Goal: Information Seeking & Learning: Check status

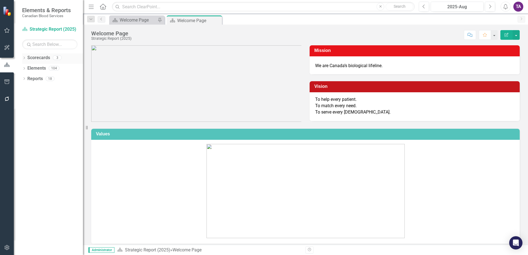
click at [37, 59] on link "Scorecards" at bounding box center [38, 58] width 23 height 6
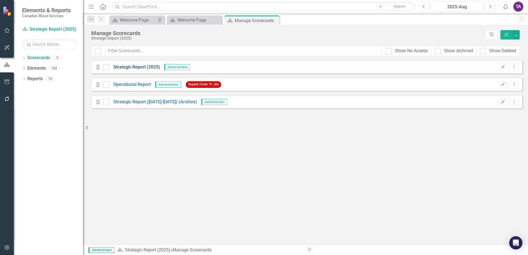
click at [131, 68] on link "Strategic Report (2025)" at bounding box center [134, 67] width 51 height 6
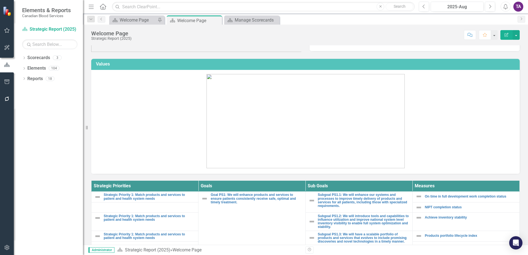
scroll to position [35, 0]
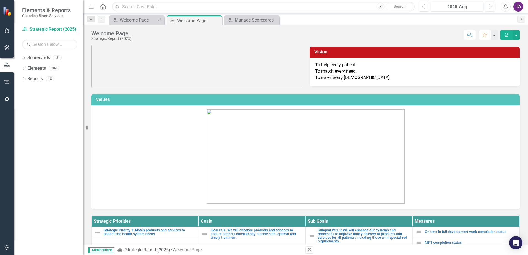
click at [425, 6] on icon "Previous" at bounding box center [424, 6] width 3 height 5
click at [424, 6] on icon "Previous" at bounding box center [424, 6] width 3 height 5
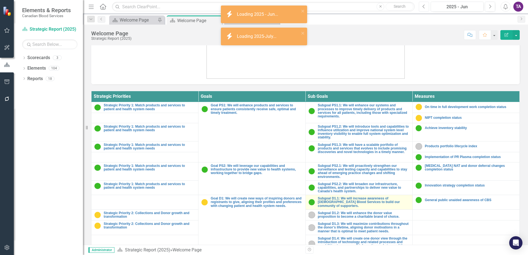
scroll to position [203, 0]
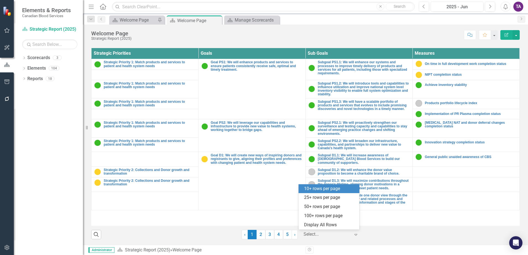
click at [353, 234] on icon "Expand" at bounding box center [356, 235] width 6 height 4
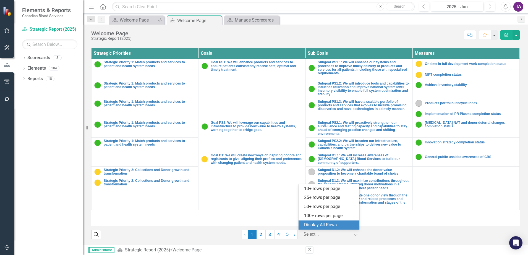
click at [338, 221] on div "Display All Rows" at bounding box center [329, 225] width 61 height 9
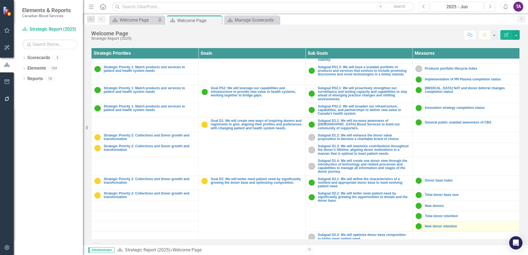
scroll to position [0, 0]
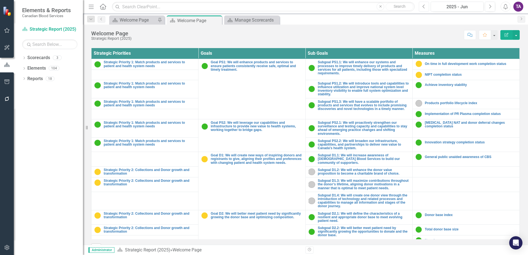
click at [422, 7] on button "Previous" at bounding box center [424, 7] width 10 height 10
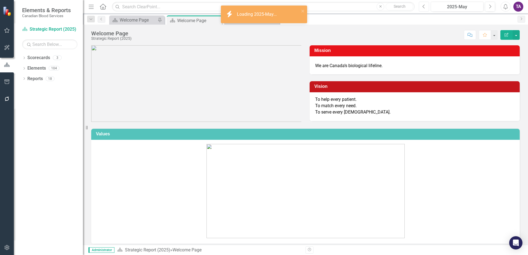
click at [422, 7] on button "Previous" at bounding box center [424, 7] width 10 height 10
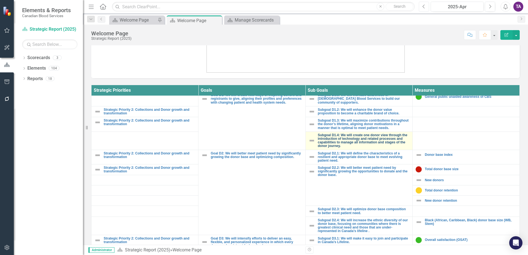
scroll to position [138, 0]
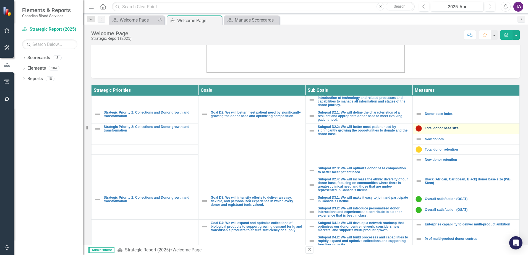
click at [441, 128] on link "Total donor base size" at bounding box center [471, 129] width 92 height 4
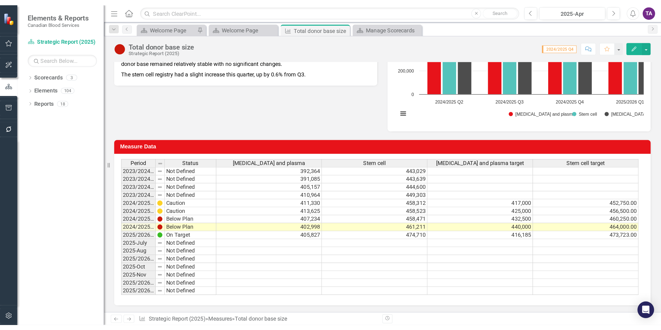
scroll to position [61, 0]
